Goal: Information Seeking & Learning: Get advice/opinions

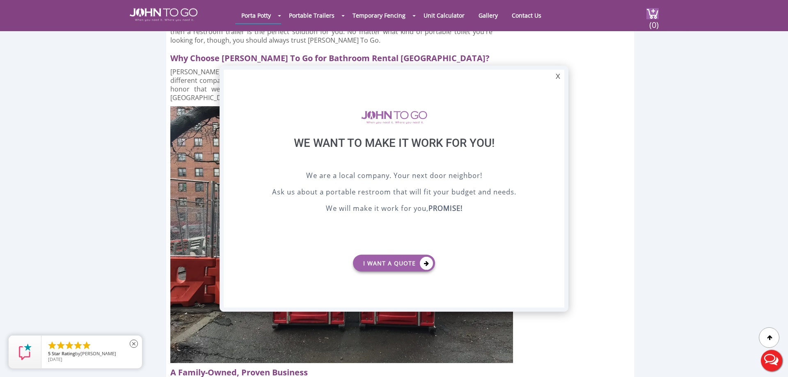
click at [66, 344] on li "" at bounding box center [69, 346] width 10 height 10
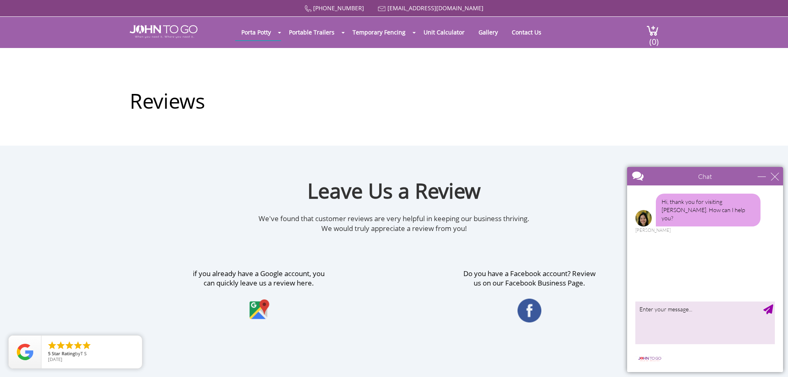
click at [473, 128] on div "Reviews" at bounding box center [394, 97] width 529 height 98
